Goal: Information Seeking & Learning: Learn about a topic

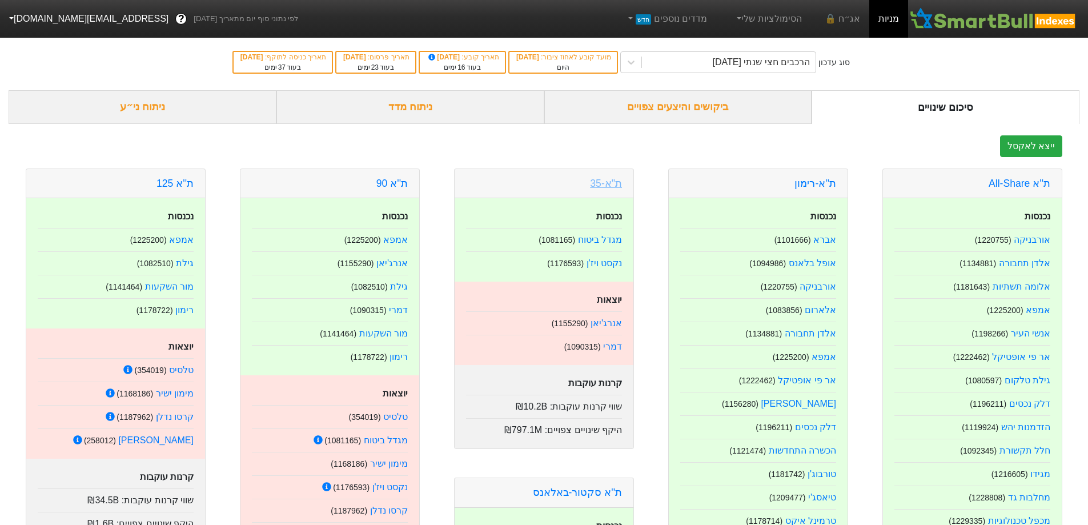
click at [610, 187] on link "ת"א-35" at bounding box center [606, 183] width 32 height 11
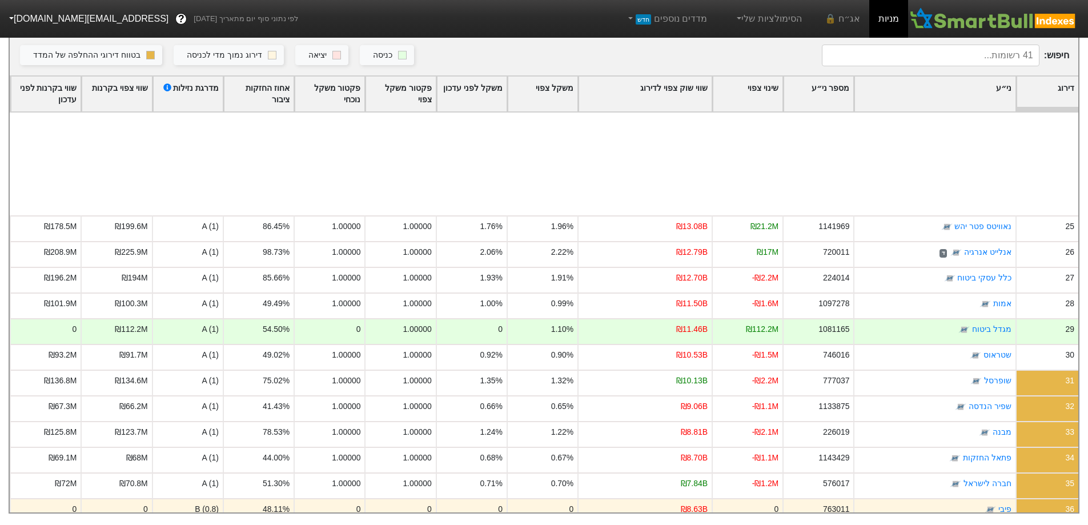
scroll to position [654, 0]
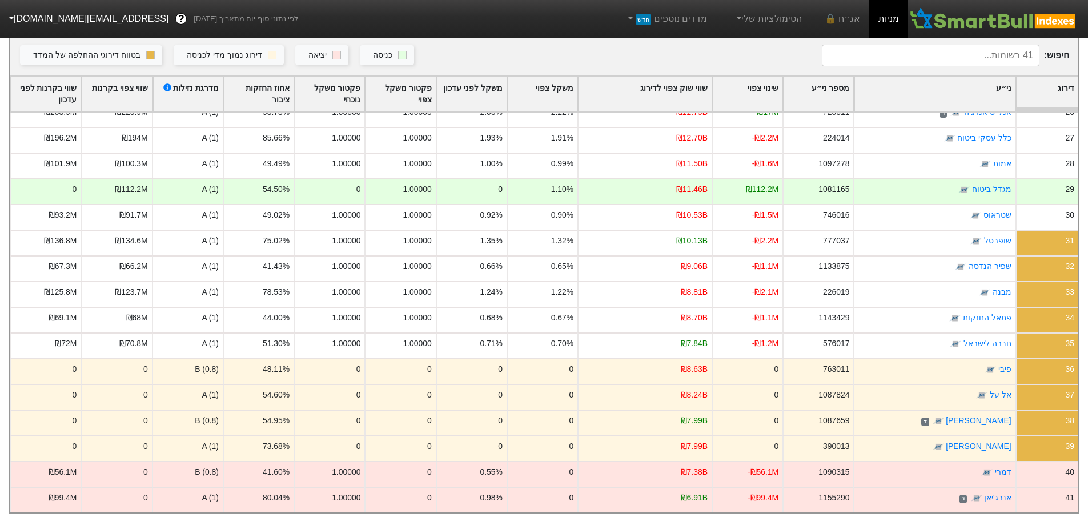
click at [686, 78] on div "שווי שוק צפוי לדירוג" at bounding box center [645, 94] width 133 height 35
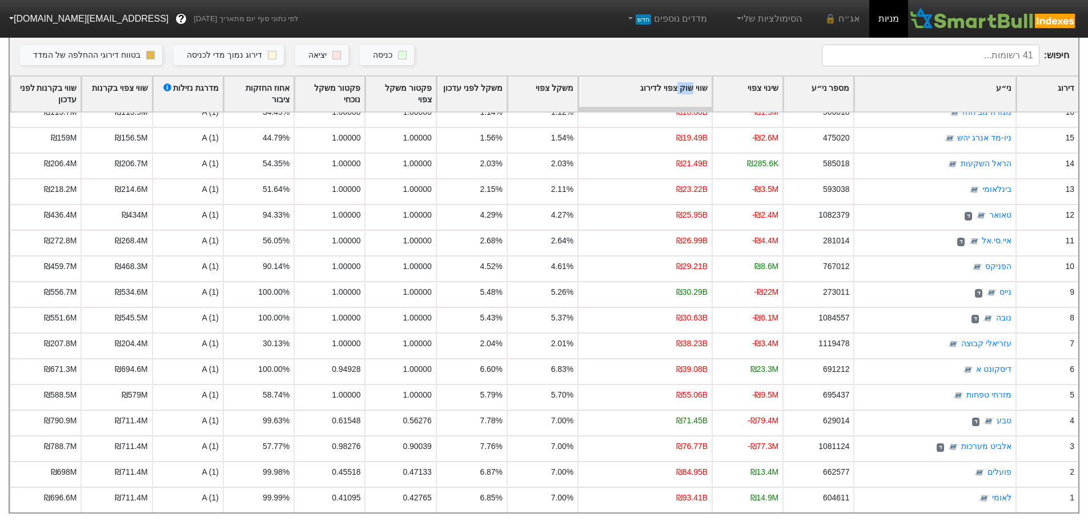
click at [686, 78] on div "שווי שוק צפוי לדירוג" at bounding box center [645, 94] width 133 height 35
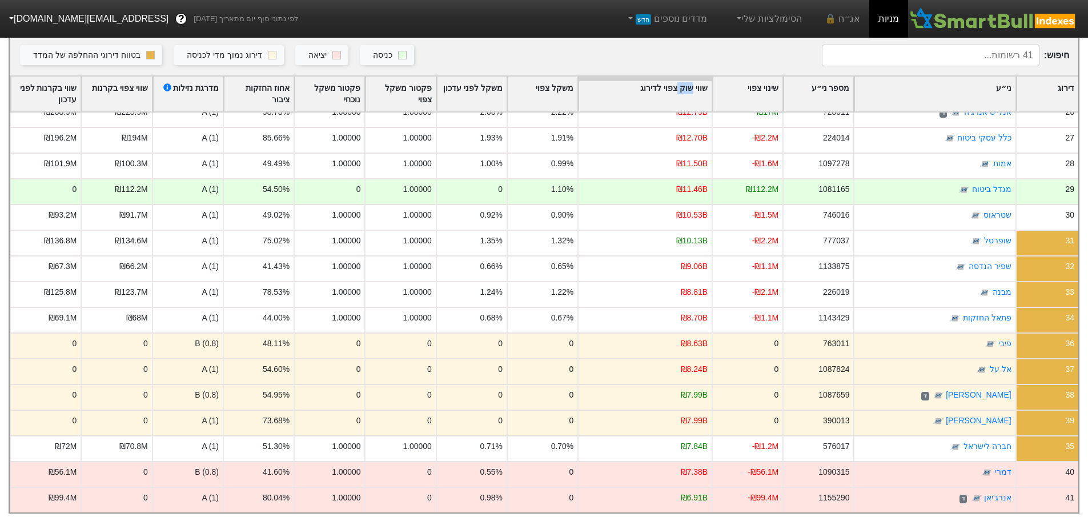
click at [686, 78] on div "שווי שוק צפוי לדירוג" at bounding box center [645, 94] width 133 height 35
